Goal: Information Seeking & Learning: Learn about a topic

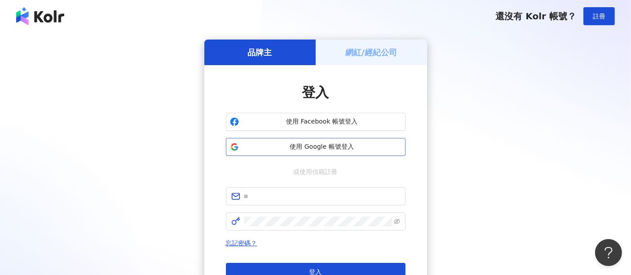
click at [314, 147] on span "使用 Google 帳號登入" at bounding box center [321, 146] width 159 height 9
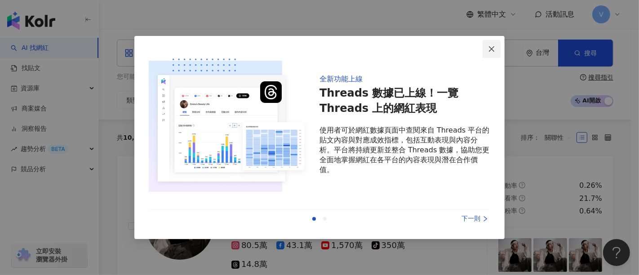
click at [493, 48] on icon "close" at bounding box center [491, 48] width 7 height 7
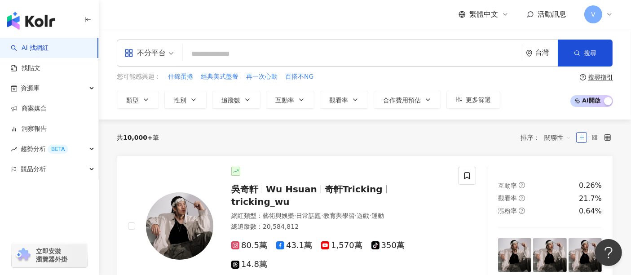
click at [241, 53] on input "search" at bounding box center [352, 53] width 332 height 17
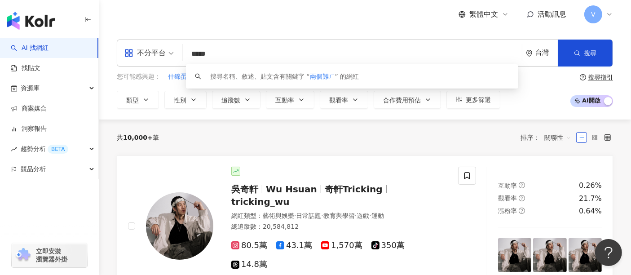
type input "****"
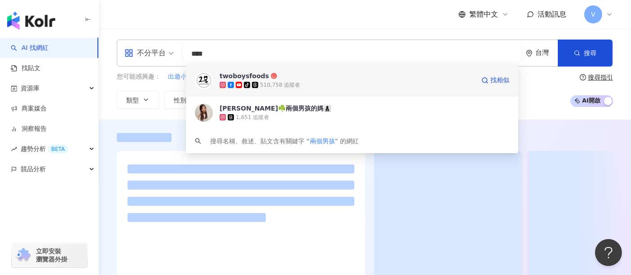
click at [248, 74] on div "twoboysfoods" at bounding box center [244, 75] width 49 height 9
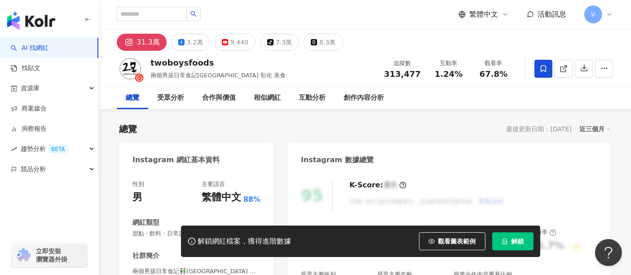
click at [518, 243] on span "解鎖" at bounding box center [517, 241] width 13 height 7
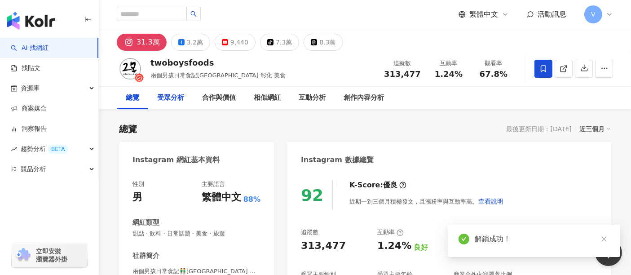
click at [181, 97] on div "受眾分析" at bounding box center [170, 98] width 27 height 11
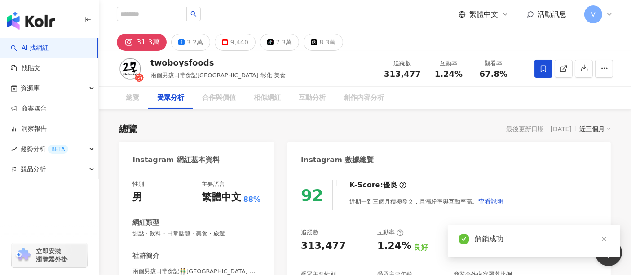
scroll to position [767, 0]
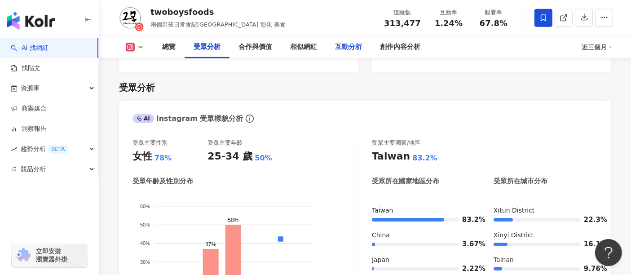
click at [345, 43] on div "互動分析" at bounding box center [348, 47] width 27 height 11
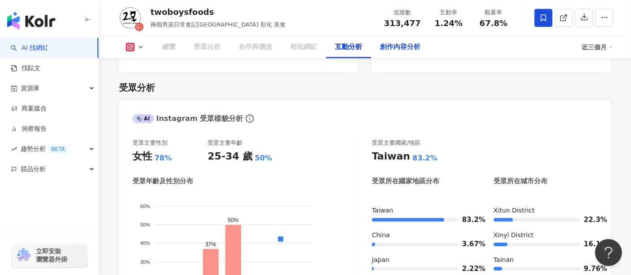
scroll to position [1764, 0]
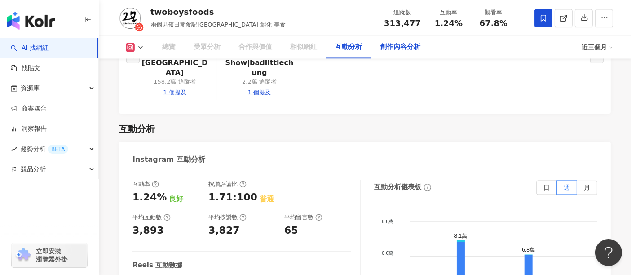
click at [396, 48] on div "創作內容分析" at bounding box center [400, 47] width 40 height 11
click at [397, 48] on div "創作內容分析" at bounding box center [400, 47] width 40 height 11
